Goal: Check status

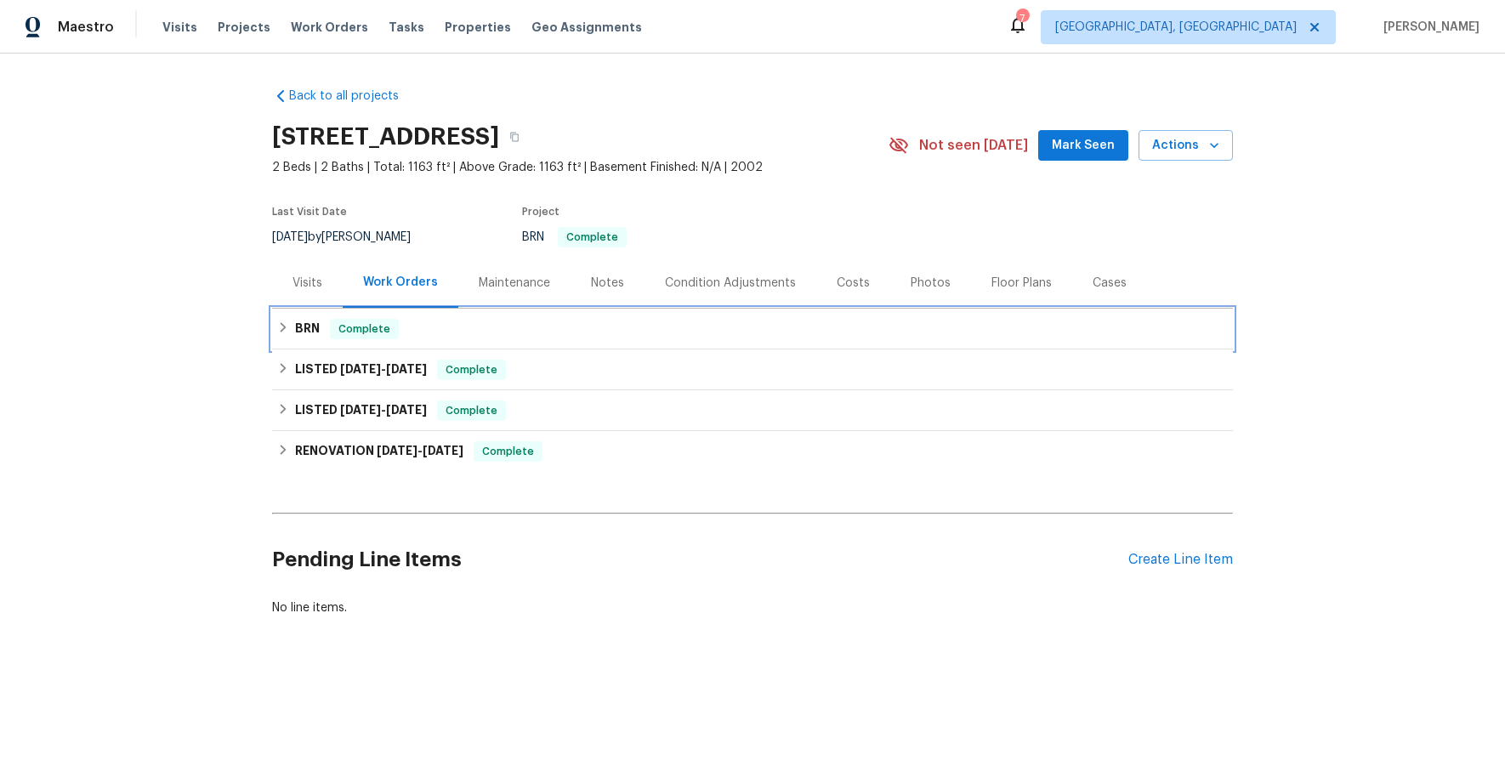
click at [287, 330] on icon at bounding box center [283, 327] width 12 height 12
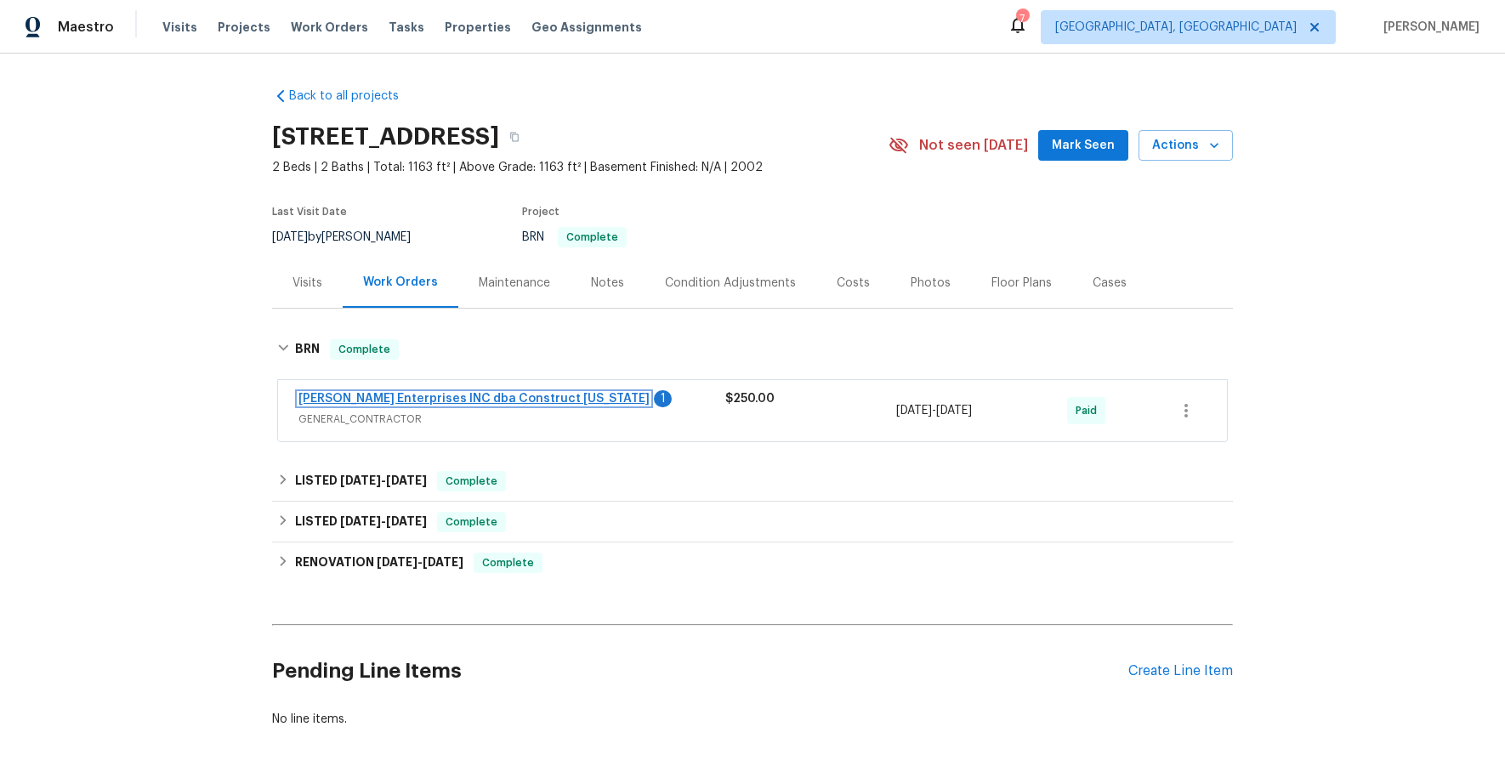
click at [365, 397] on link "[PERSON_NAME] Enterprises INC dba Construct [US_STATE]" at bounding box center [473, 399] width 351 height 12
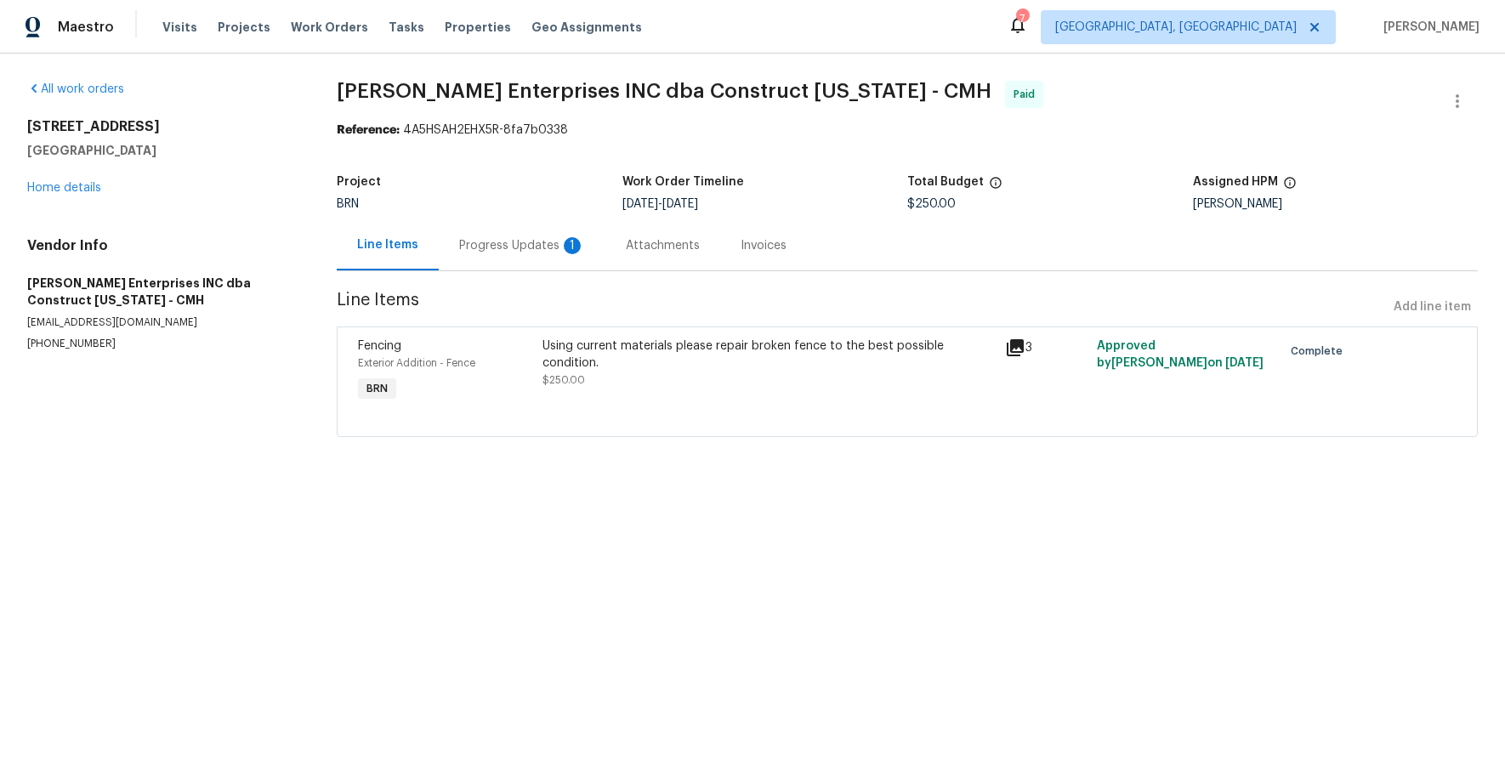
click at [491, 251] on div "Progress Updates 1" at bounding box center [522, 245] width 126 height 17
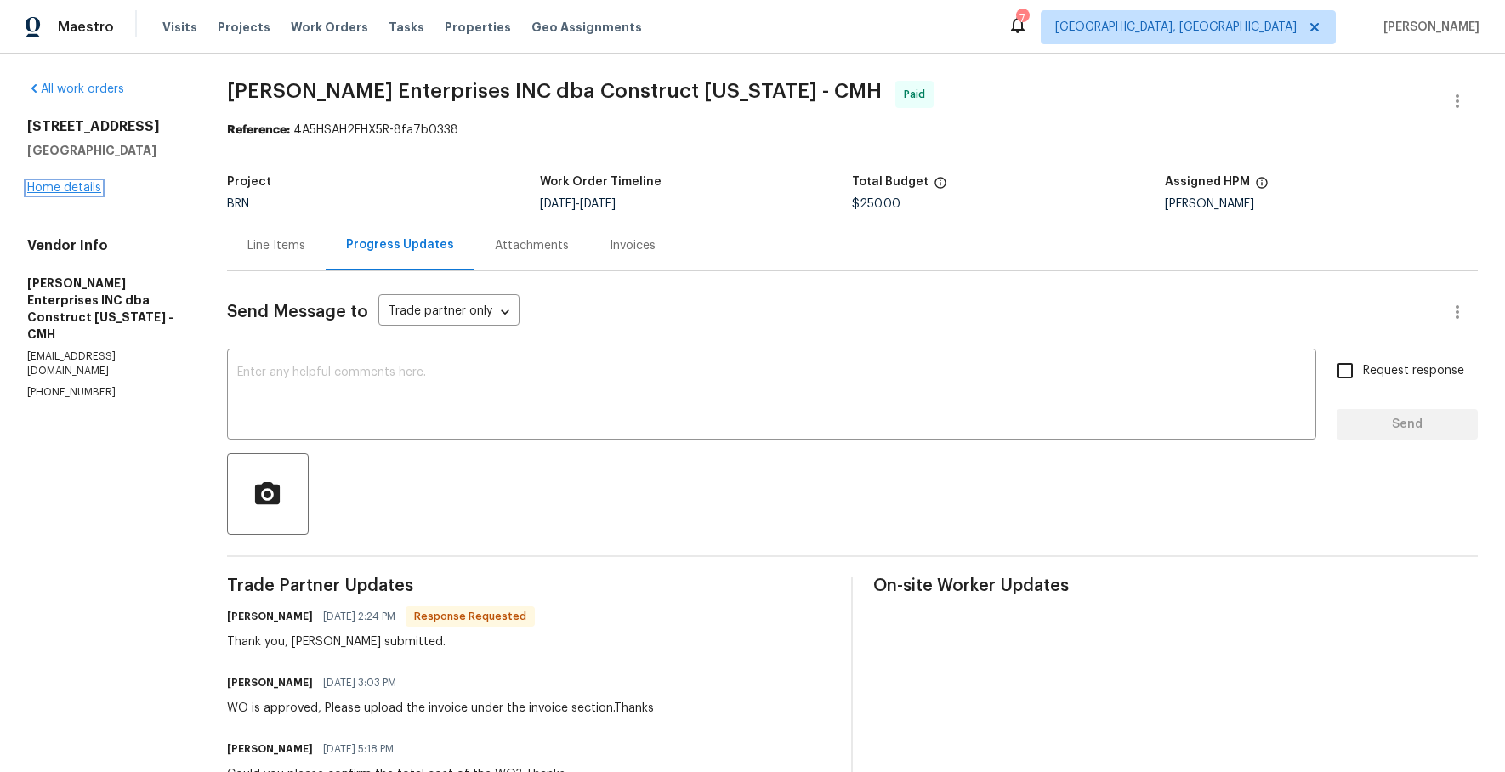
click at [71, 190] on link "Home details" at bounding box center [64, 188] width 74 height 12
